Goal: Transaction & Acquisition: Purchase product/service

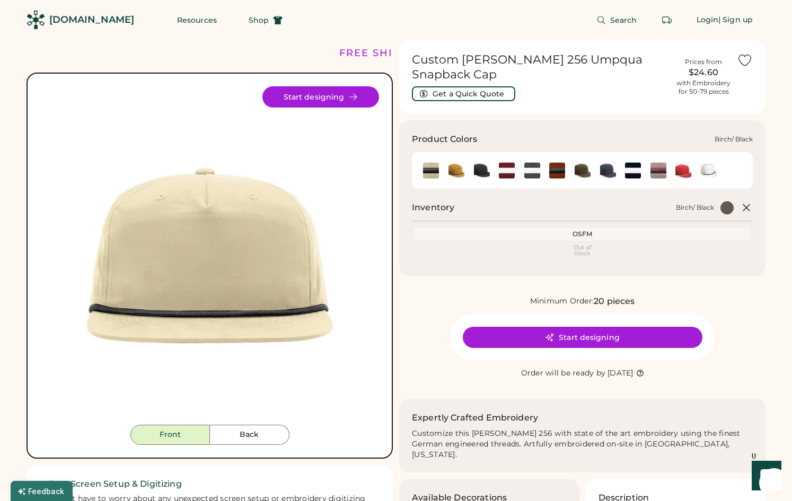
click at [428, 168] on img at bounding box center [431, 171] width 16 height 16
click at [456, 170] on img at bounding box center [456, 171] width 16 height 16
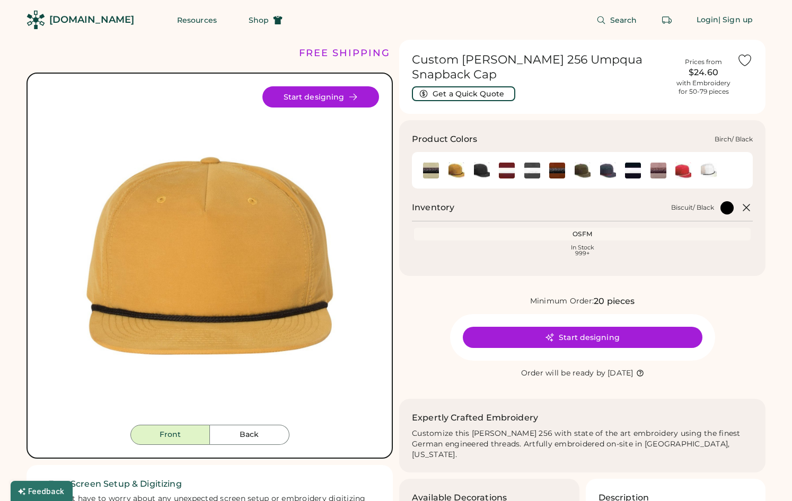
click at [422, 171] on div at bounding box center [430, 170] width 25 height 16
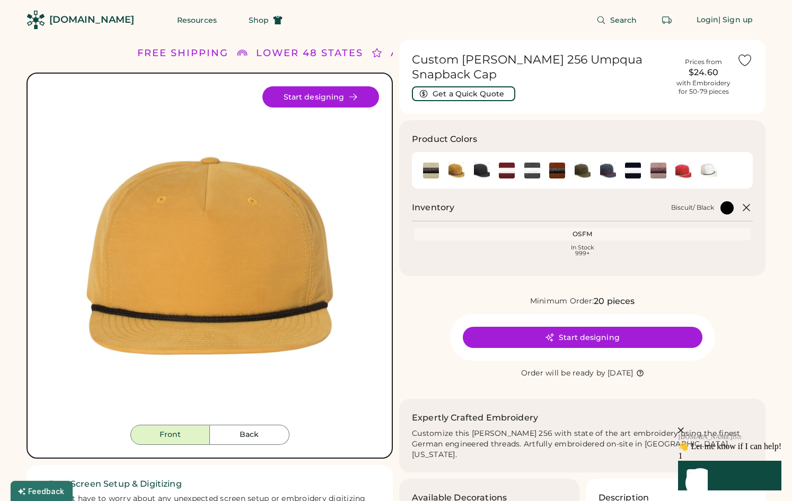
click at [744, 207] on icon at bounding box center [746, 207] width 13 height 13
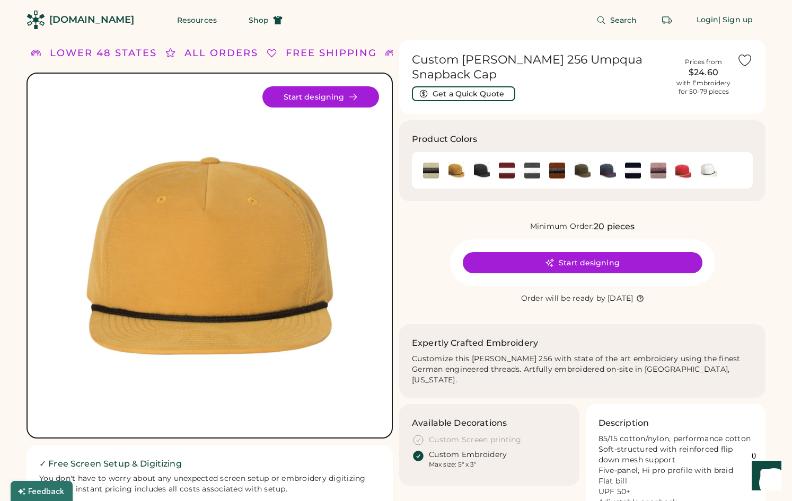
click at [74, 17] on div "[DOMAIN_NAME]" at bounding box center [91, 19] width 85 height 13
